Goal: Communication & Community: Answer question/provide support

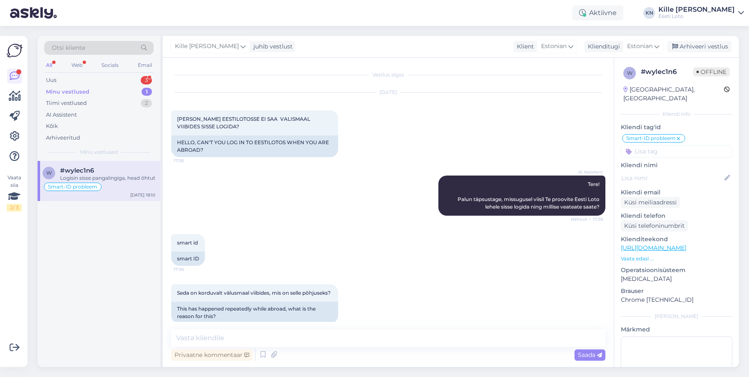
scroll to position [306, 0]
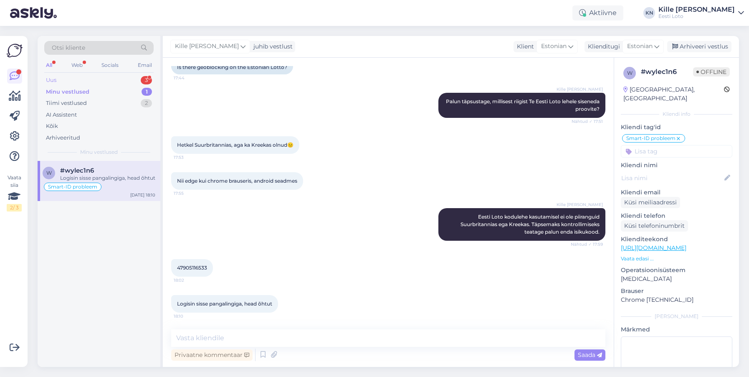
click at [63, 76] on div "Uus 3" at bounding box center [98, 80] width 109 height 12
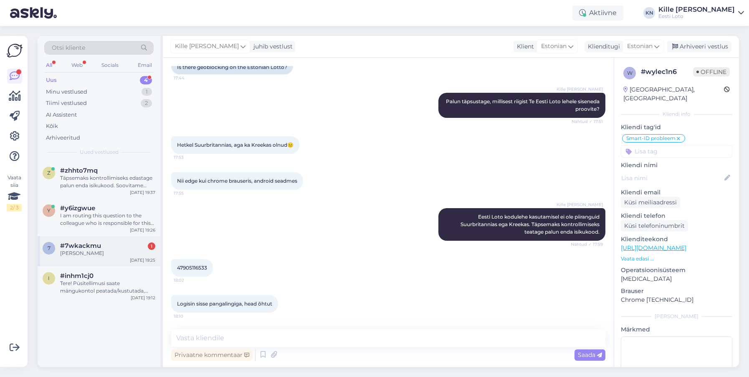
click at [109, 261] on div "7 #7wkackmu 1 Keno loto [DATE] 19:25" at bounding box center [99, 251] width 123 height 30
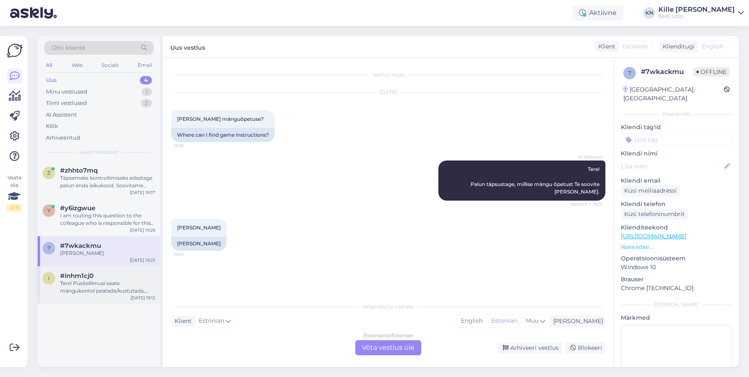
scroll to position [0, 0]
click at [115, 293] on div "Tere! Püsitellimusi saate mängukontol peatada/kustutada, [PERSON_NAME] "Konto",…" at bounding box center [107, 286] width 95 height 15
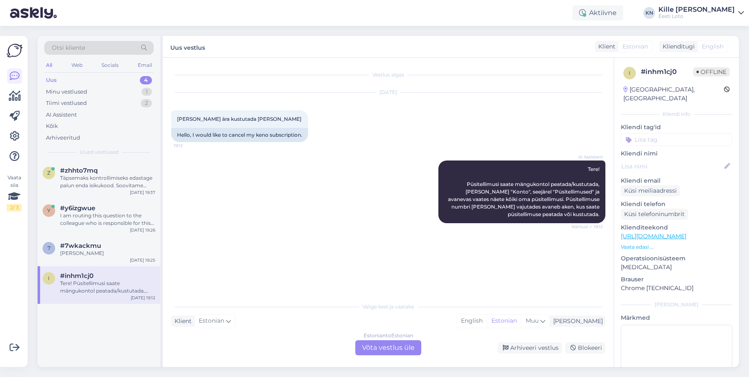
click at [99, 77] on div "Uus 4" at bounding box center [98, 80] width 109 height 12
click at [519, 350] on div "Arhiveeri vestlus" at bounding box center [530, 347] width 64 height 11
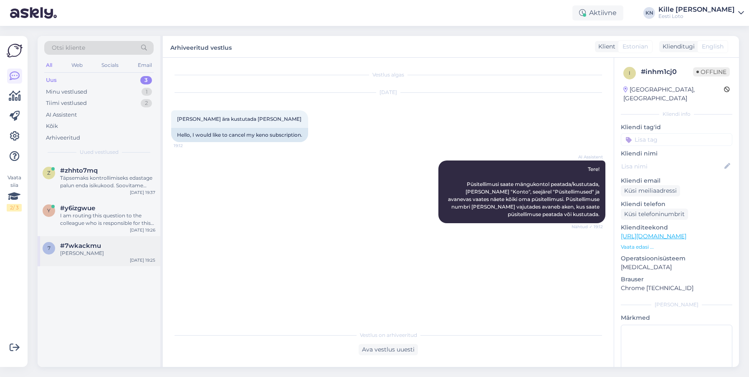
click at [81, 249] on div "[PERSON_NAME]" at bounding box center [107, 253] width 95 height 8
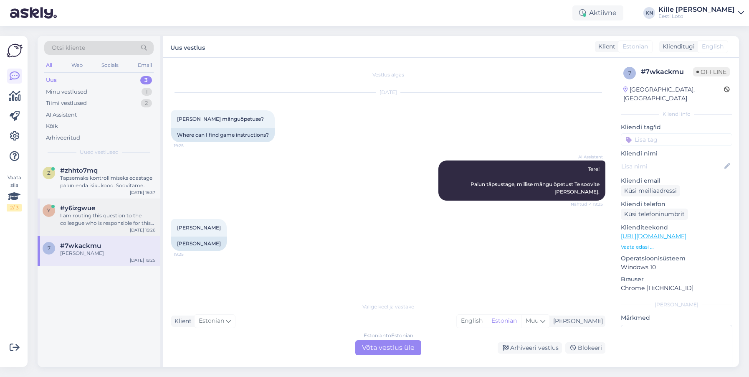
click at [74, 226] on div "I am routing this question to the colleague who is responsible for this topic. …" at bounding box center [107, 219] width 95 height 15
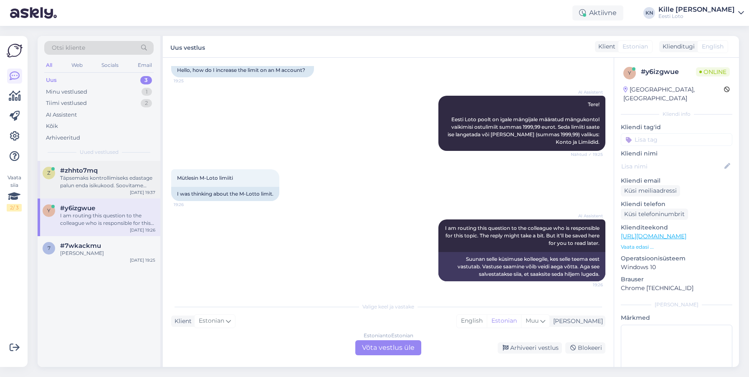
click at [63, 171] on span "#zhhto7mq" at bounding box center [79, 171] width 38 height 8
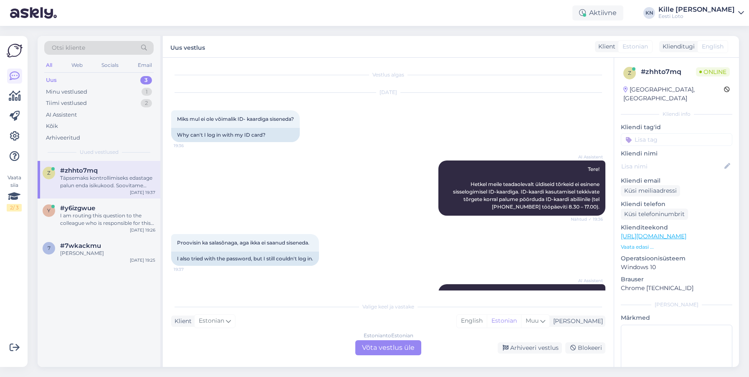
scroll to position [43, 0]
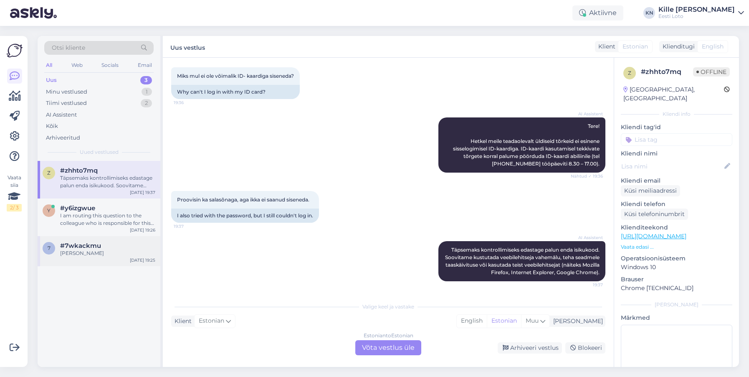
click at [78, 239] on div "7 #7wkackmu Keno loto [DATE] 19:25" at bounding box center [99, 251] width 123 height 30
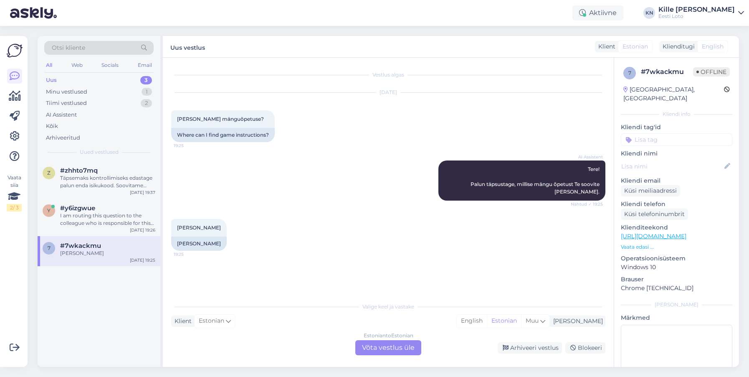
scroll to position [0, 0]
click at [400, 353] on div "Estonian to Estonian Võta vestlus üle" at bounding box center [388, 347] width 66 height 15
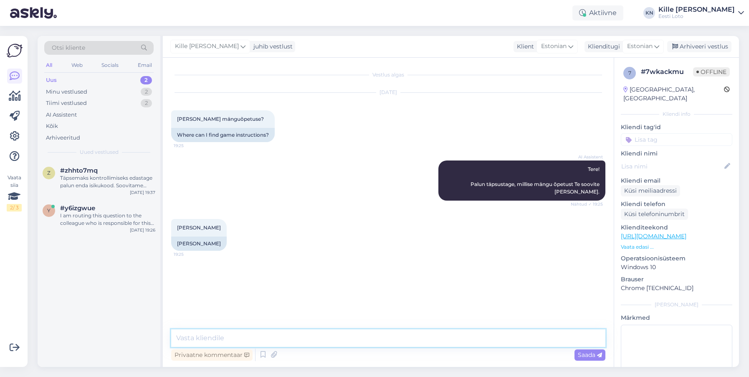
click at [358, 338] on textarea at bounding box center [388, 338] width 434 height 18
paste textarea "[URL][DOMAIN_NAME]"
type textarea "Keno mängujuhendi leiate siit: [URL][DOMAIN_NAME]"
click at [595, 358] on div "Saada" at bounding box center [589, 354] width 31 height 11
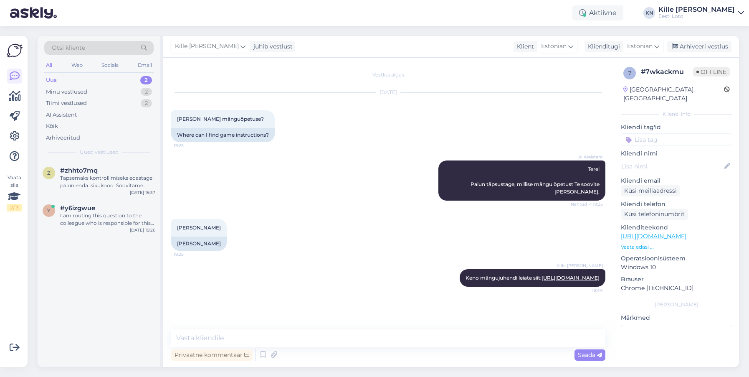
click at [665, 133] on input at bounding box center [676, 139] width 111 height 13
type input "ree"
click at [640, 160] on span "Reeglid" at bounding box center [640, 162] width 19 height 5
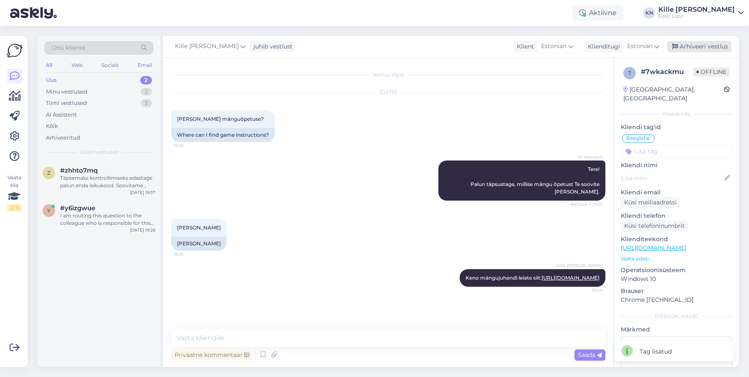
click at [703, 51] on div "Arhiveeri vestlus" at bounding box center [699, 46] width 64 height 11
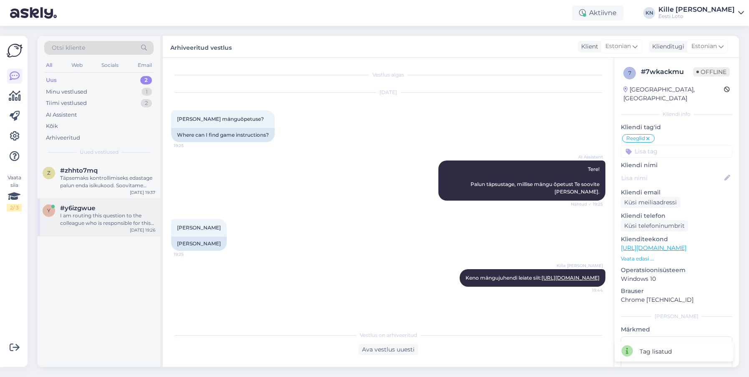
click at [94, 215] on div "I am routing this question to the colleague who is responsible for this topic. …" at bounding box center [107, 219] width 95 height 15
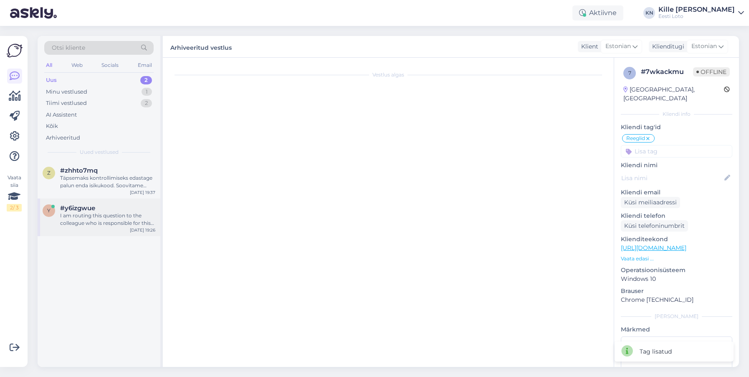
scroll to position [65, 0]
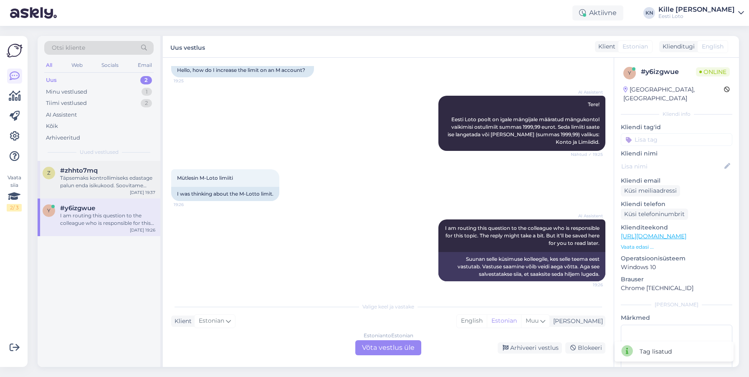
click at [103, 163] on div "z #zhhto7mq Täpsemaks kontrollimiseks edastage palun enda isikukood. Soovitame …" at bounding box center [99, 180] width 123 height 38
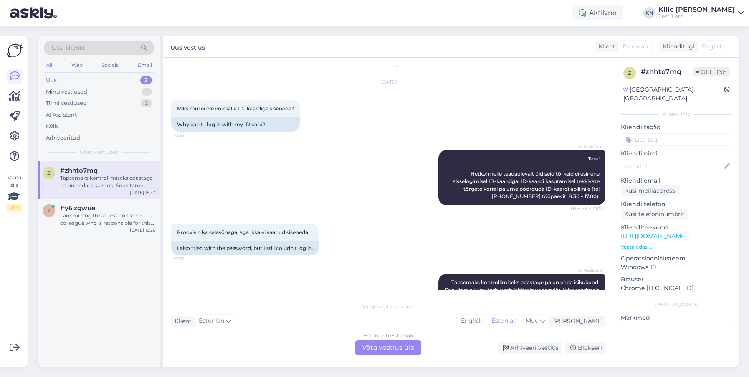
scroll to position [43, 0]
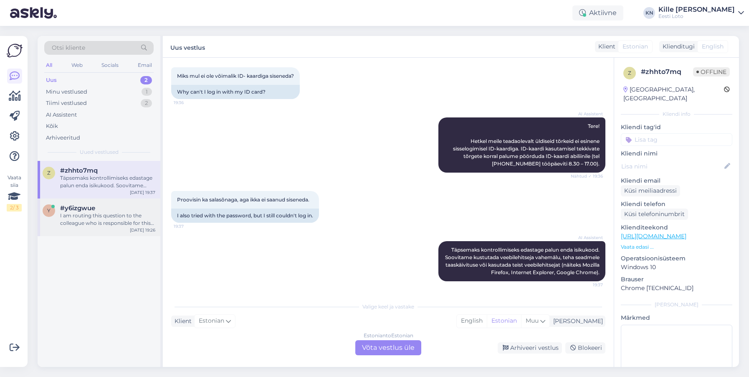
click at [98, 212] on div "I am routing this question to the colleague who is responsible for this topic. …" at bounding box center [107, 219] width 95 height 15
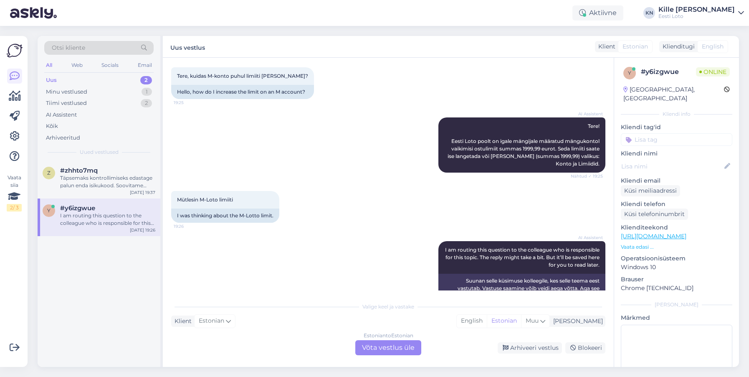
scroll to position [65, 0]
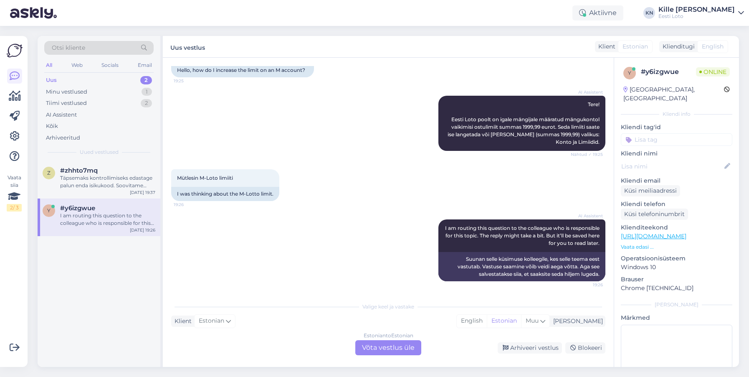
click at [60, 81] on div "Uus 2" at bounding box center [98, 80] width 109 height 12
click at [90, 187] on div "Täpsemaks kontrollimiseks edastage palun enda isikukood. Soovitame kustutada ve…" at bounding box center [107, 181] width 95 height 15
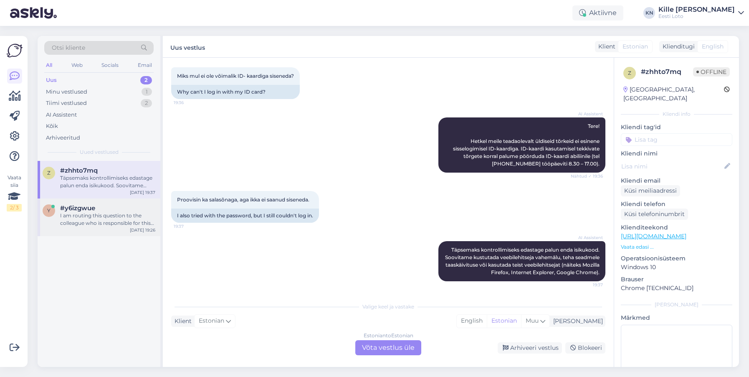
click at [91, 212] on div "I am routing this question to the colleague who is responsible for this topic. …" at bounding box center [107, 219] width 95 height 15
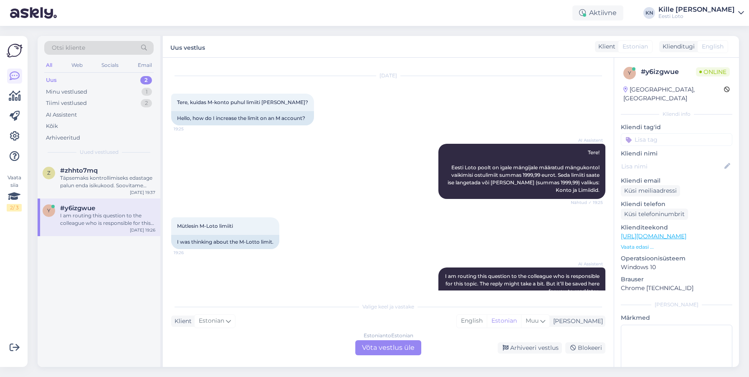
scroll to position [65, 0]
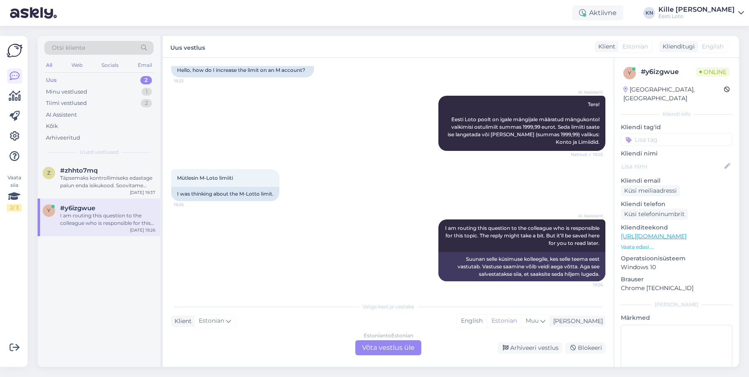
click at [395, 353] on div "Estonian to Estonian Võta vestlus üle" at bounding box center [388, 347] width 66 height 15
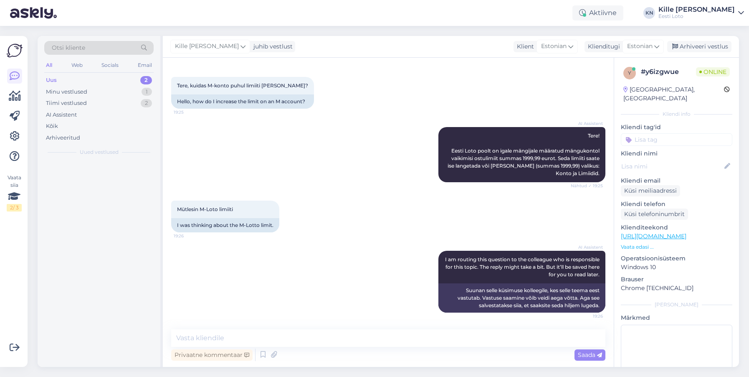
scroll to position [33, 0]
click at [340, 339] on textarea at bounding box center [388, 338] width 434 height 18
paste textarea "Lotopiletite ostmisel kehtib päevalimiit 40 €."
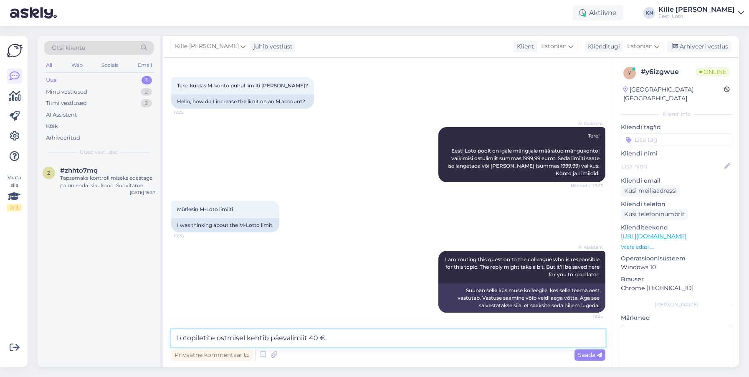
click at [245, 334] on textarea "Lotopiletite ostmisel kehtib päevalimiit 40 €." at bounding box center [388, 338] width 434 height 18
click at [393, 341] on textarea "Lotopiletite ostmisel läbi M-loto kehtib päevalimiit 40 €." at bounding box center [388, 338] width 434 height 18
type textarea "Lotopiletite ostmisel läbi M-loto kehtib päevalimiit 40 €. Seda suurendada ei o…"
click at [578, 358] on span "Saada" at bounding box center [590, 355] width 24 height 8
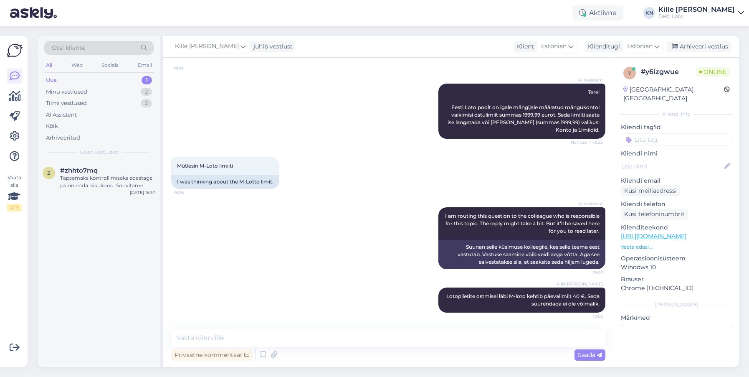
click at [642, 139] on div "y # y6izgwue Online [GEOGRAPHIC_DATA], [GEOGRAPHIC_DATA] Kliendi info Kliendi t…" at bounding box center [676, 235] width 125 height 354
click at [645, 133] on input at bounding box center [676, 139] width 111 height 13
type input "m-lo"
click at [668, 158] on div "M-loto" at bounding box center [676, 162] width 25 height 8
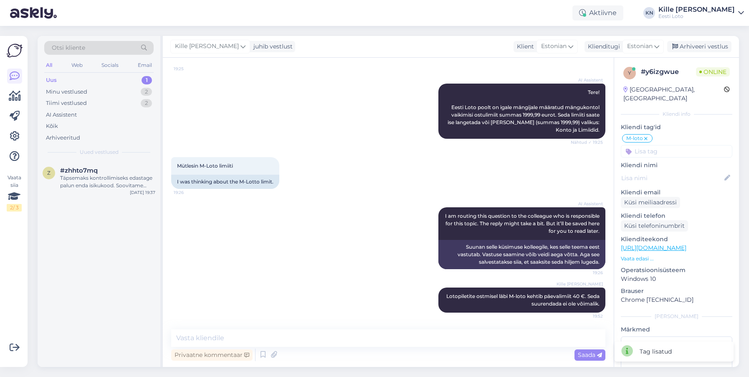
scroll to position [5, 0]
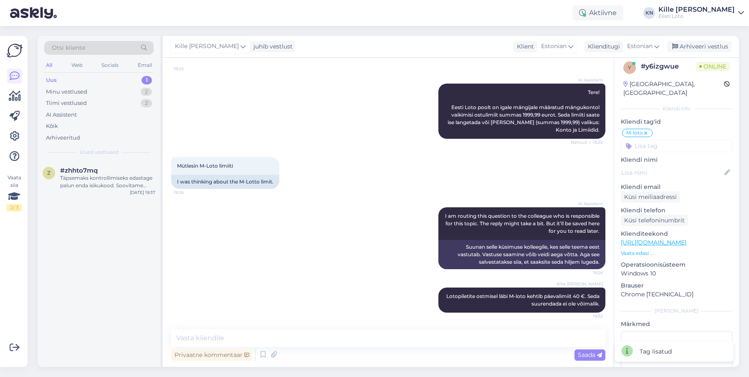
drag, startPoint x: 699, startPoint y: 46, endPoint x: 561, endPoint y: 78, distance: 141.4
click at [699, 46] on div "Arhiveeri vestlus" at bounding box center [699, 46] width 64 height 11
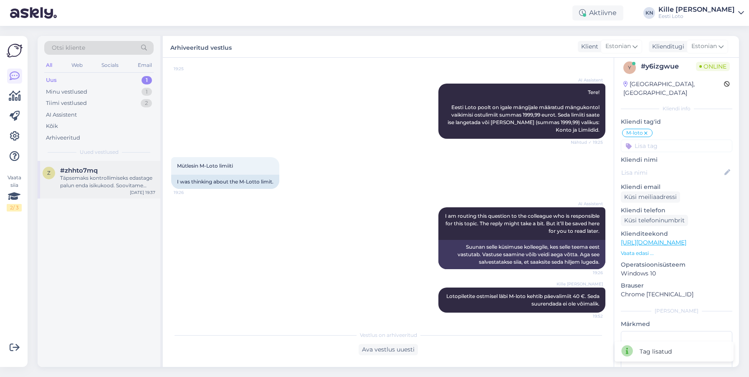
click at [100, 177] on div "Täpsemaks kontrollimiseks edastage palun enda isikukood. Soovitame kustutada ve…" at bounding box center [107, 181] width 95 height 15
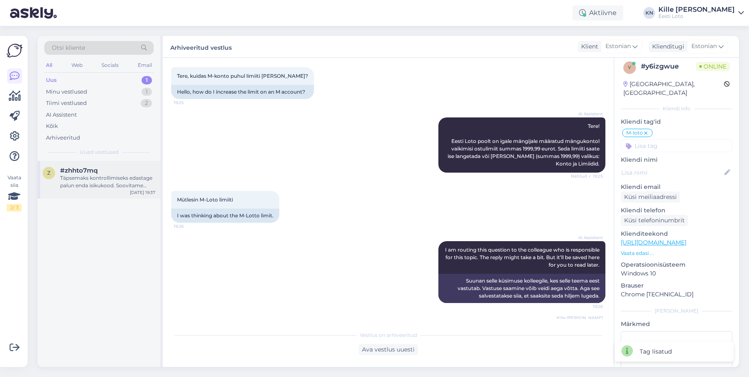
scroll to position [5, 0]
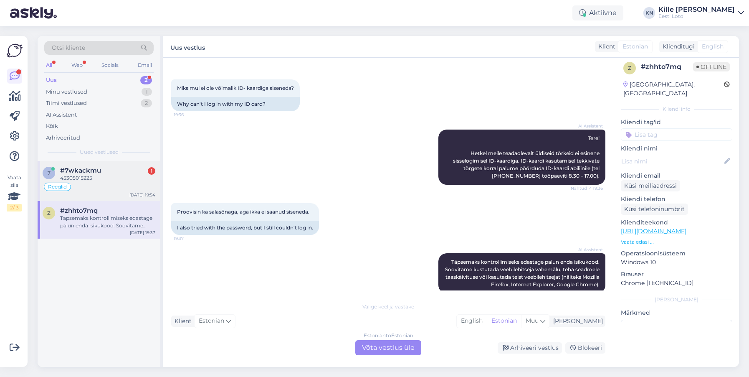
click at [89, 178] on div "45305015225" at bounding box center [107, 178] width 95 height 8
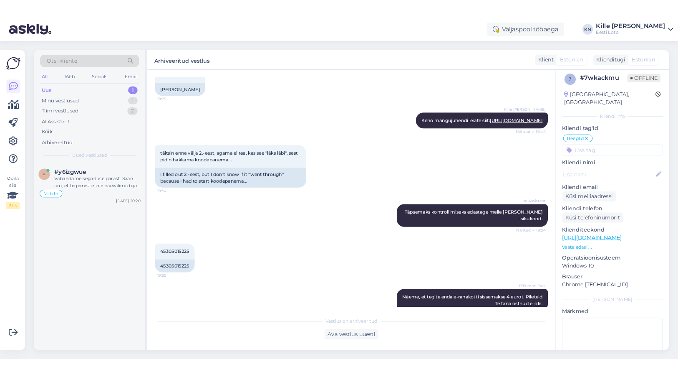
scroll to position [179, 0]
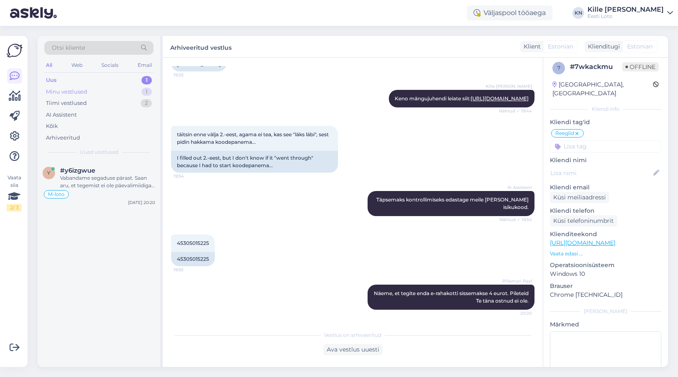
click at [86, 92] on div "Minu vestlused" at bounding box center [66, 92] width 41 height 8
click at [106, 177] on div "Logisin sisse pangalingiga, head õhtut" at bounding box center [107, 178] width 95 height 8
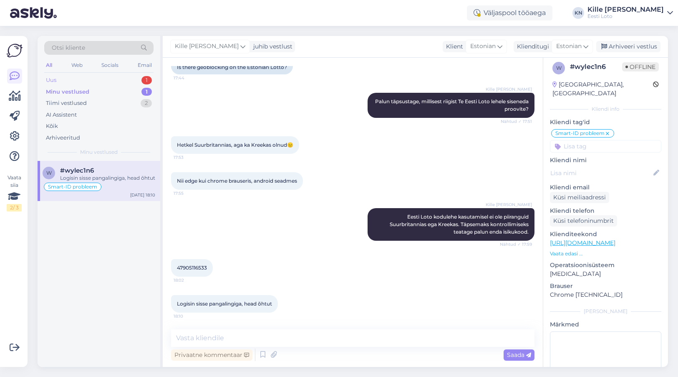
click at [76, 79] on div "Uus 1" at bounding box center [98, 80] width 109 height 12
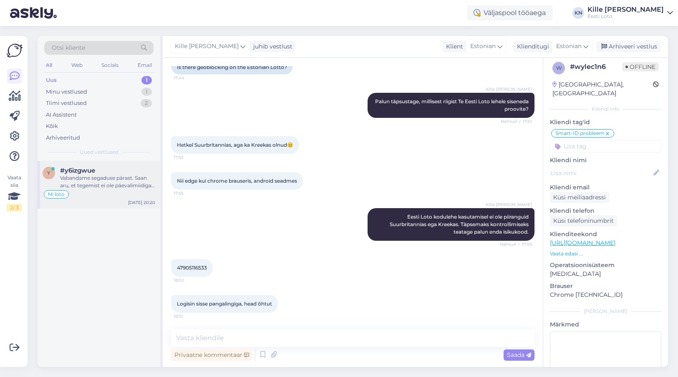
click at [124, 174] on div "Vabandame segaduse pärast. Saan aru, et tegemist ei ole päevalimiidiga, [PERSON…" at bounding box center [107, 181] width 95 height 15
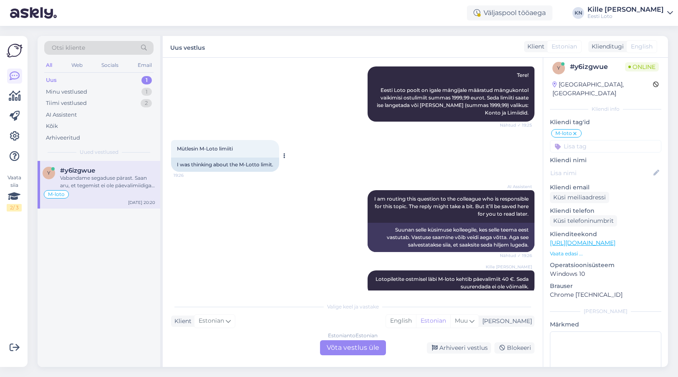
scroll to position [247, 0]
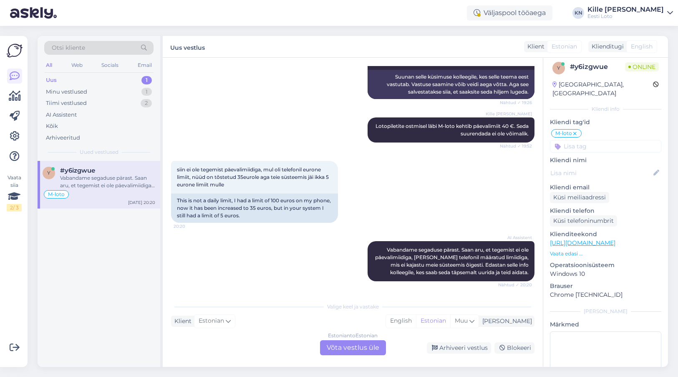
click at [357, 353] on div "Estonian to Estonian Võta vestlus üle" at bounding box center [353, 347] width 66 height 15
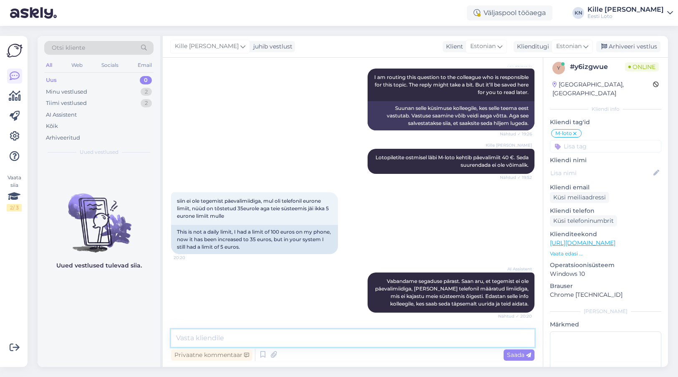
click at [348, 340] on textarea at bounding box center [353, 338] width 364 height 18
type textarea "Täpsemaks kontrollimiseks teatage palun enda isikukood."
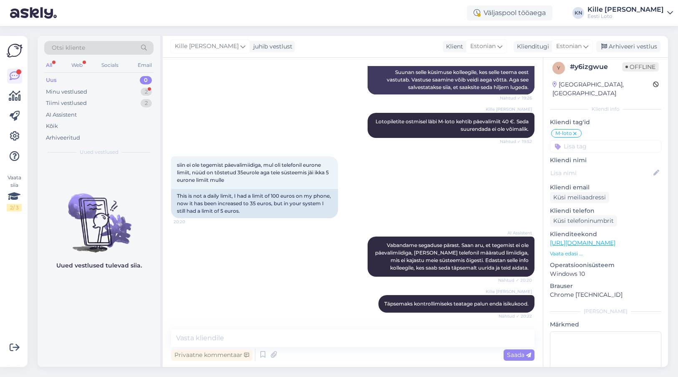
scroll to position [287, 0]
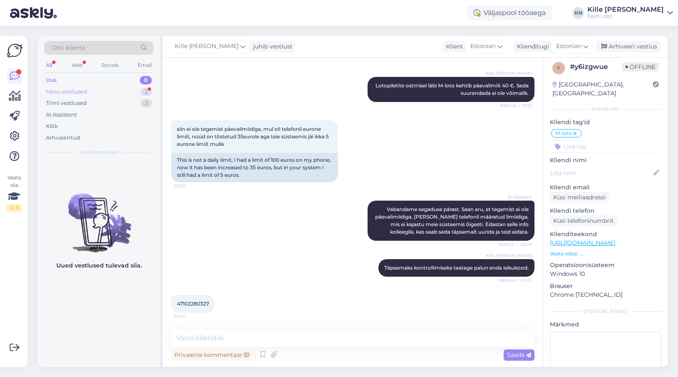
click at [87, 93] on div "Minu vestlused" at bounding box center [66, 92] width 41 height 8
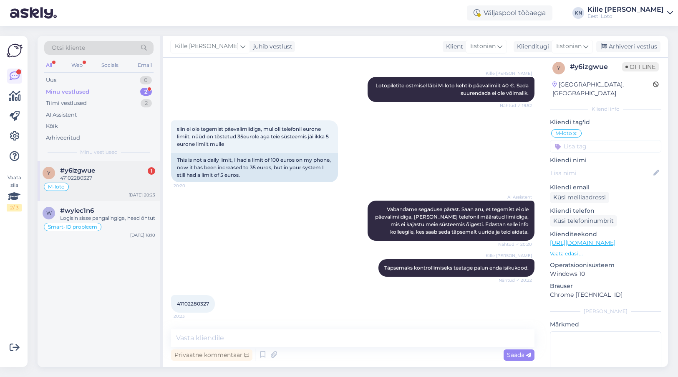
click at [86, 189] on div "M-loto" at bounding box center [99, 187] width 113 height 10
click at [193, 304] on span "47102280327" at bounding box center [193, 303] width 32 height 6
copy span "47102280327"
click at [390, 338] on textarea at bounding box center [353, 338] width 364 height 18
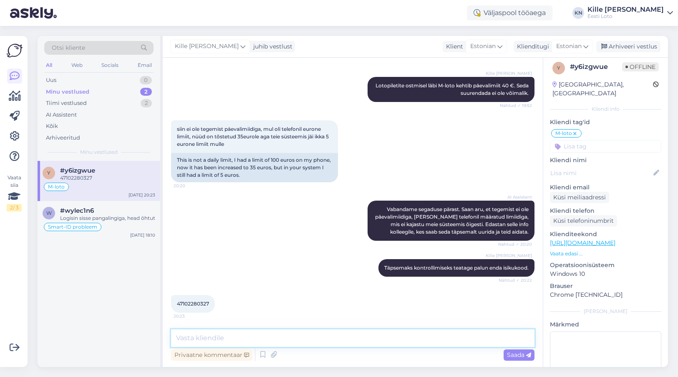
click at [390, 340] on textarea at bounding box center [353, 338] width 364 height 18
click at [330, 332] on textarea at bounding box center [353, 338] width 364 height 18
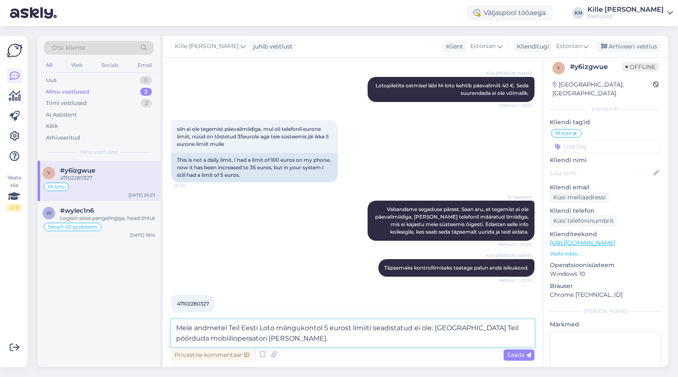
type textarea "Meie andmetel Teil Eesti Loto mängukontol 5 eurost limiiti seadistatud ei ole. …"
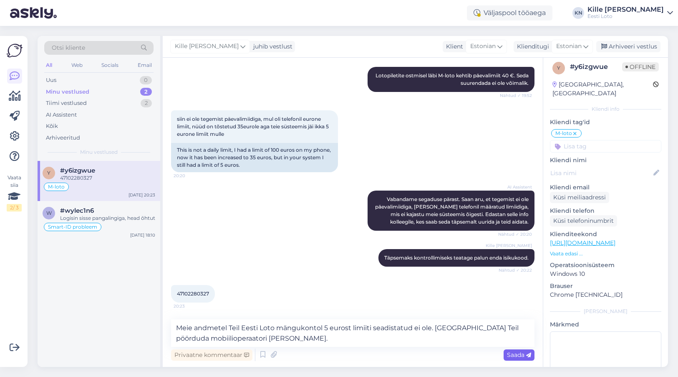
click at [514, 357] on span "Saada" at bounding box center [519, 355] width 24 height 8
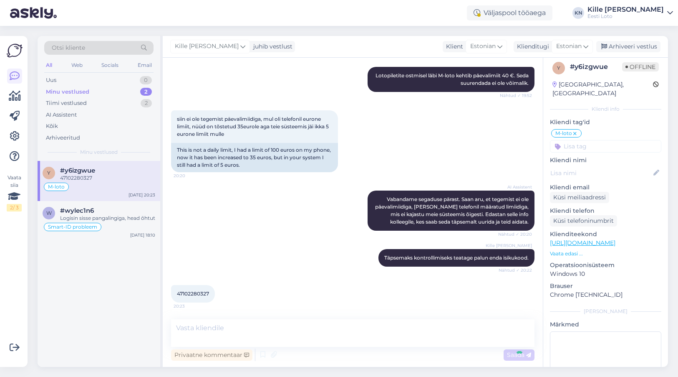
scroll to position [338, 0]
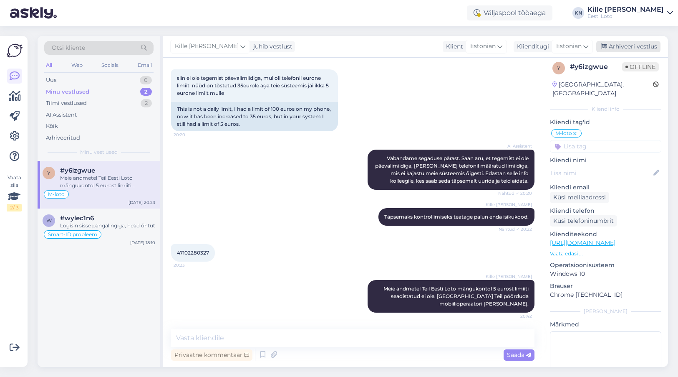
click at [605, 47] on icon at bounding box center [605, 47] width 6 height 6
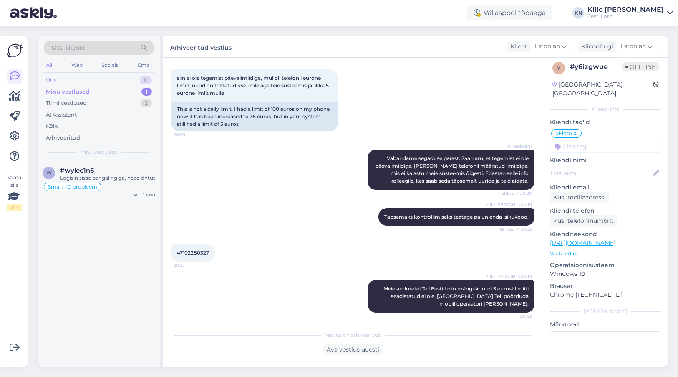
click at [88, 80] on div "Uus 0" at bounding box center [98, 80] width 109 height 12
click at [84, 82] on div "Uus 1" at bounding box center [98, 80] width 109 height 12
click at [92, 194] on div "w #wpwlx2s3 Tere! Vikinglotto lisaloosides osalemise kohta täpsema info saamise…" at bounding box center [99, 180] width 123 height 38
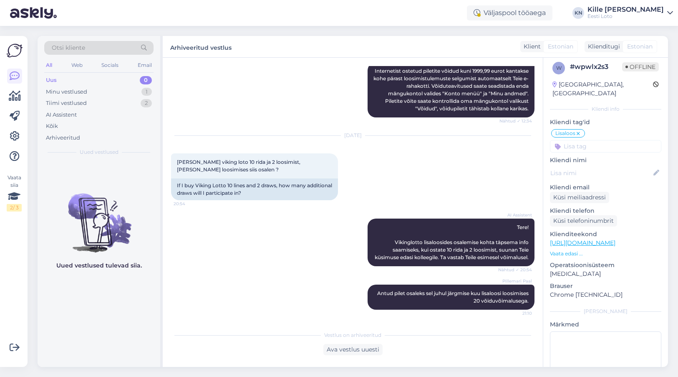
scroll to position [1363, 0]
